Goal: Information Seeking & Learning: Check status

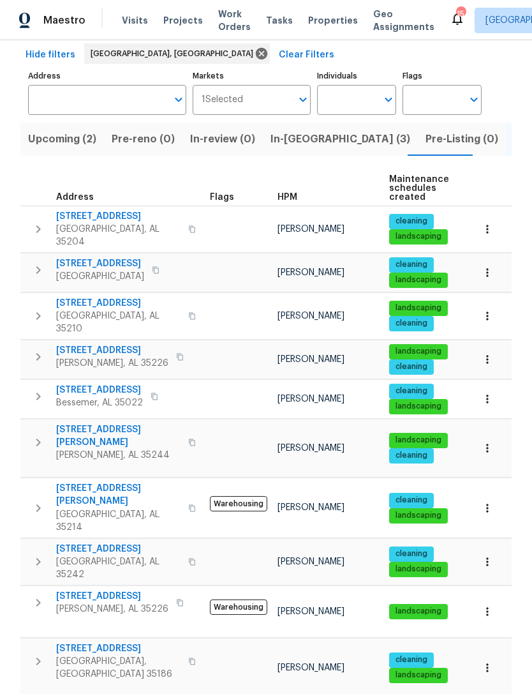
scroll to position [58, 0]
click at [87, 603] on span "[PERSON_NAME], AL 35226" at bounding box center [112, 609] width 112 height 13
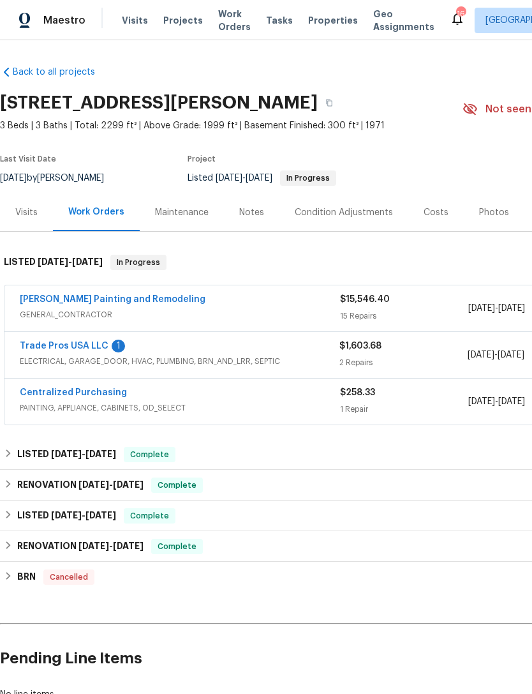
click at [436, 356] on div "2 Repairs" at bounding box center [404, 362] width 128 height 13
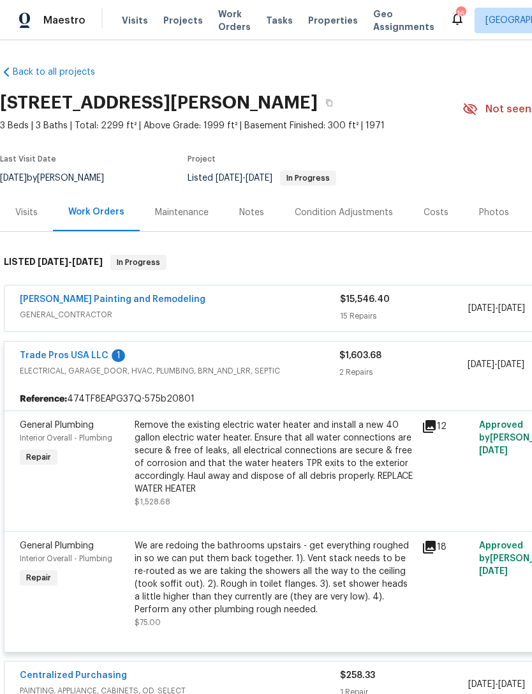
click at [57, 356] on link "Trade Pros USA LLC" at bounding box center [64, 355] width 89 height 9
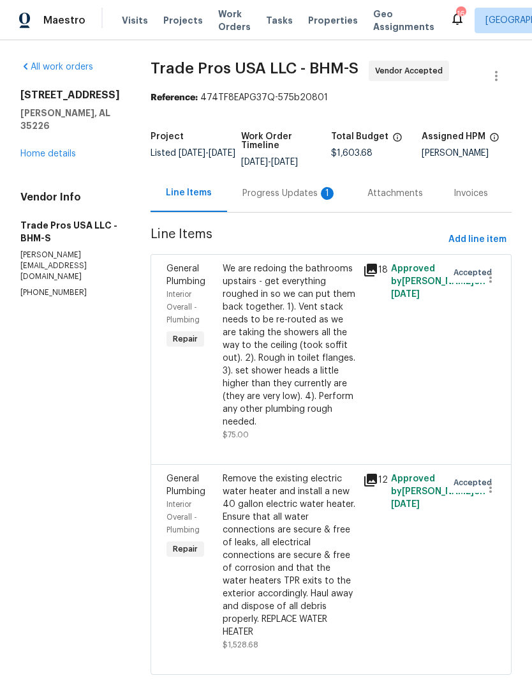
click at [287, 190] on div "Progress Updates 1" at bounding box center [290, 193] width 94 height 13
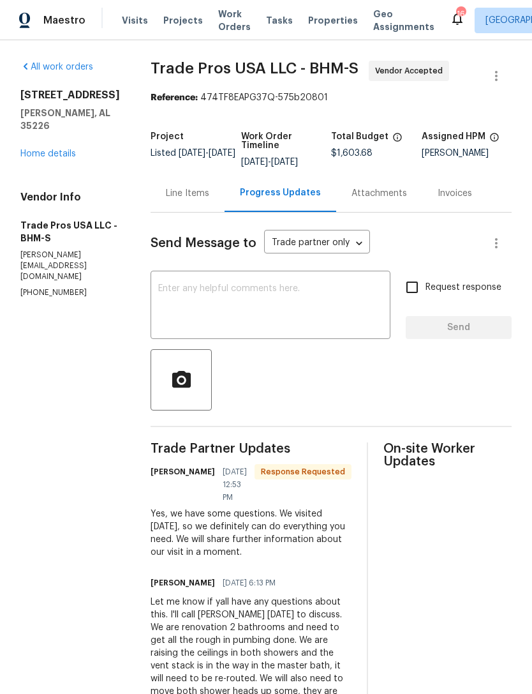
click at [36, 155] on link "Home details" at bounding box center [48, 153] width 56 height 9
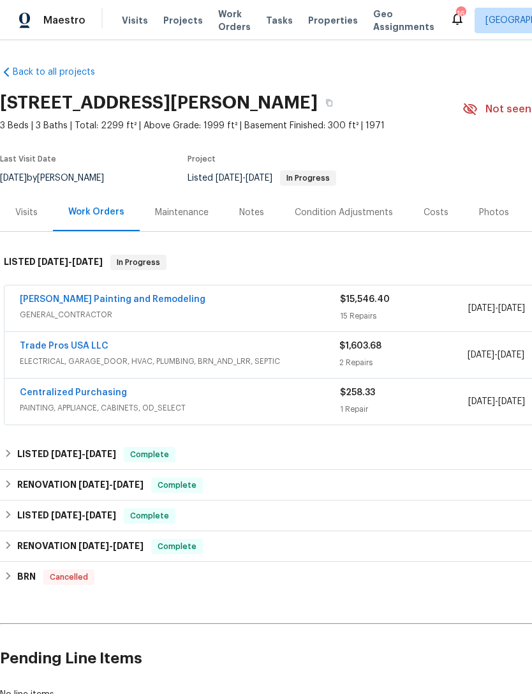
click at [282, 310] on span "GENERAL_CONTRACTOR" at bounding box center [180, 314] width 321 height 13
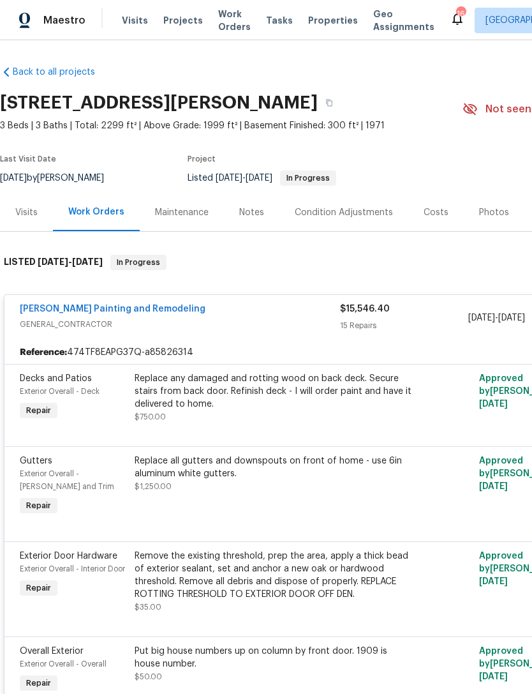
click at [322, 26] on span "Properties" at bounding box center [333, 20] width 50 height 13
